Goal: Information Seeking & Learning: Learn about a topic

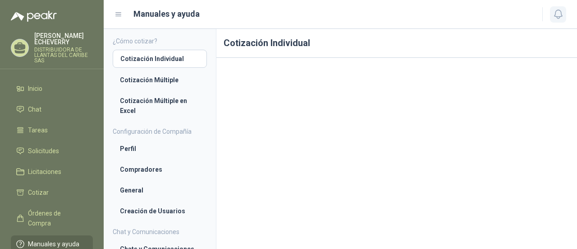
click at [558, 13] on icon "button" at bounding box center [558, 14] width 11 height 11
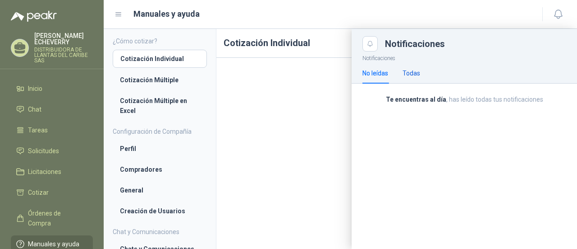
click at [413, 70] on div "Todas" at bounding box center [412, 73] width 18 height 10
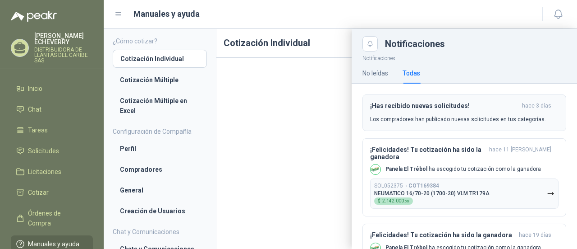
click at [449, 121] on p "Los compradores han publicado nuevas solicitudes en tus categorías." at bounding box center [458, 119] width 176 height 8
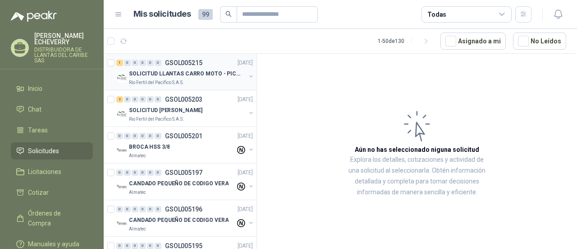
click at [185, 80] on div "Rio Fertil del Pacífico S.A.S." at bounding box center [187, 82] width 117 height 7
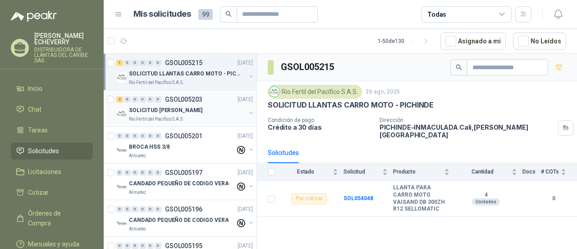
click at [193, 121] on div "Rio Fertil del Pacífico S.A.S." at bounding box center [187, 118] width 117 height 7
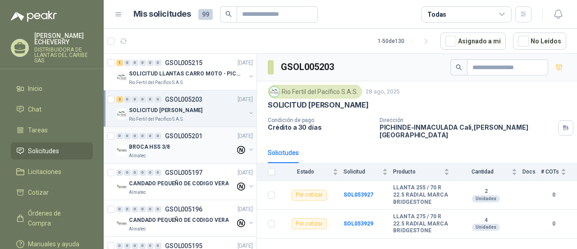
click at [209, 150] on div "BROCA HSS 3/8" at bounding box center [182, 146] width 106 height 11
